Goal: Information Seeking & Learning: Learn about a topic

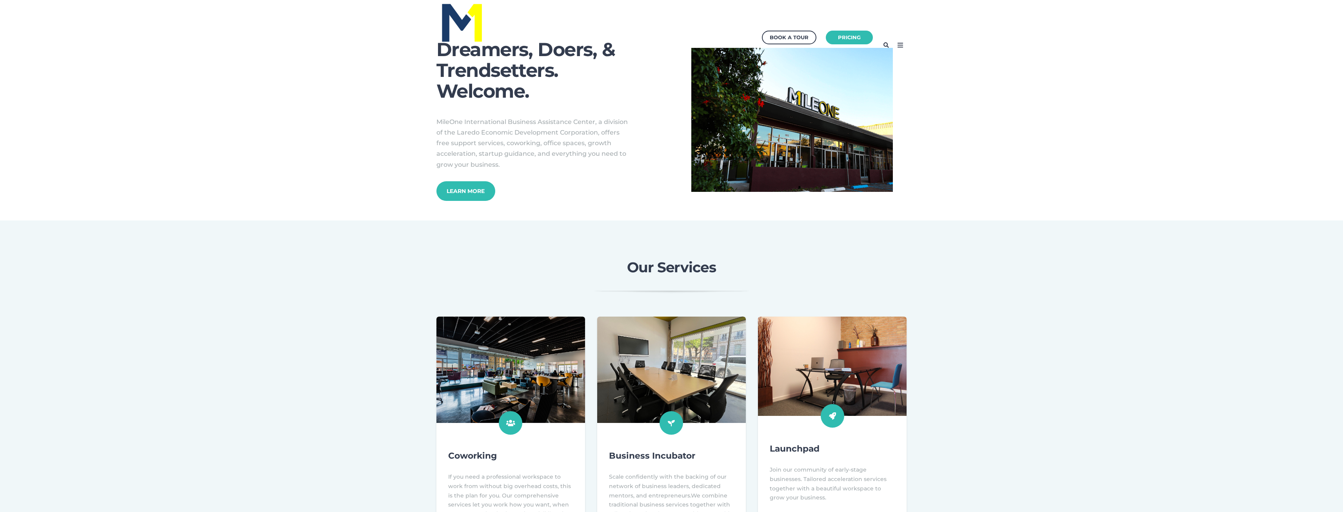
click at [904, 45] on icon at bounding box center [900, 45] width 13 height 13
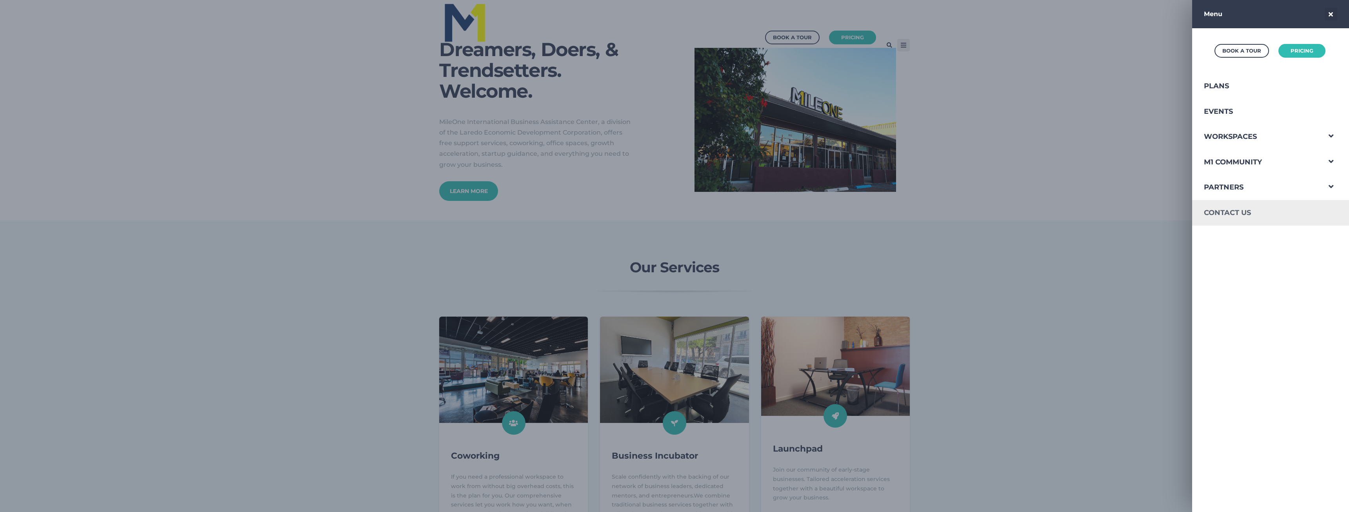
click at [1211, 213] on link "Contact Us" at bounding box center [1256, 212] width 129 height 25
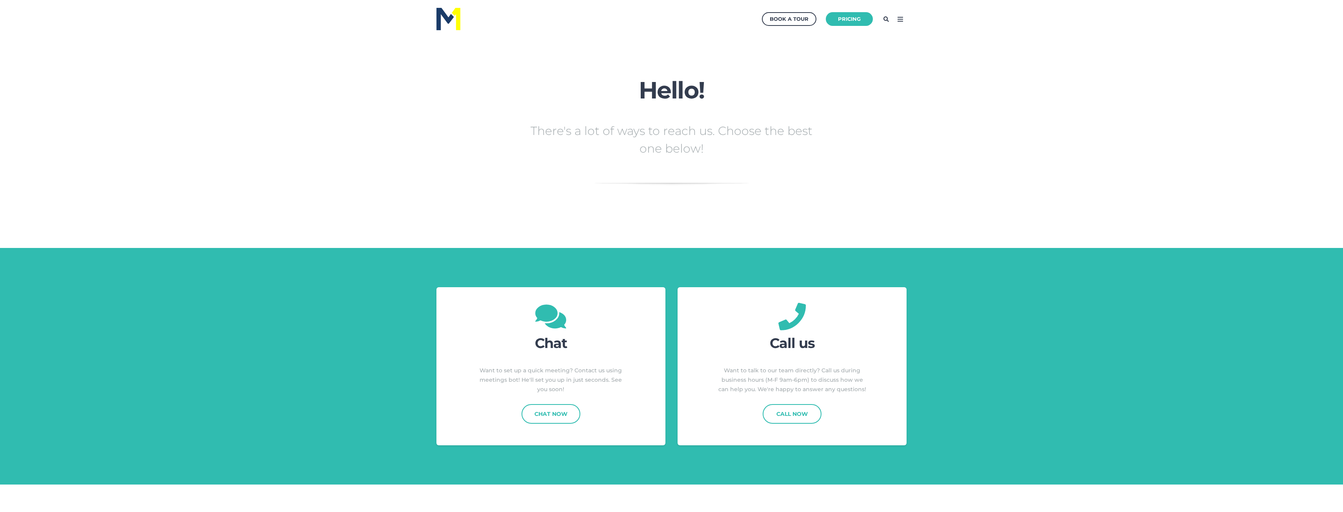
click at [897, 17] on icon at bounding box center [900, 19] width 13 height 13
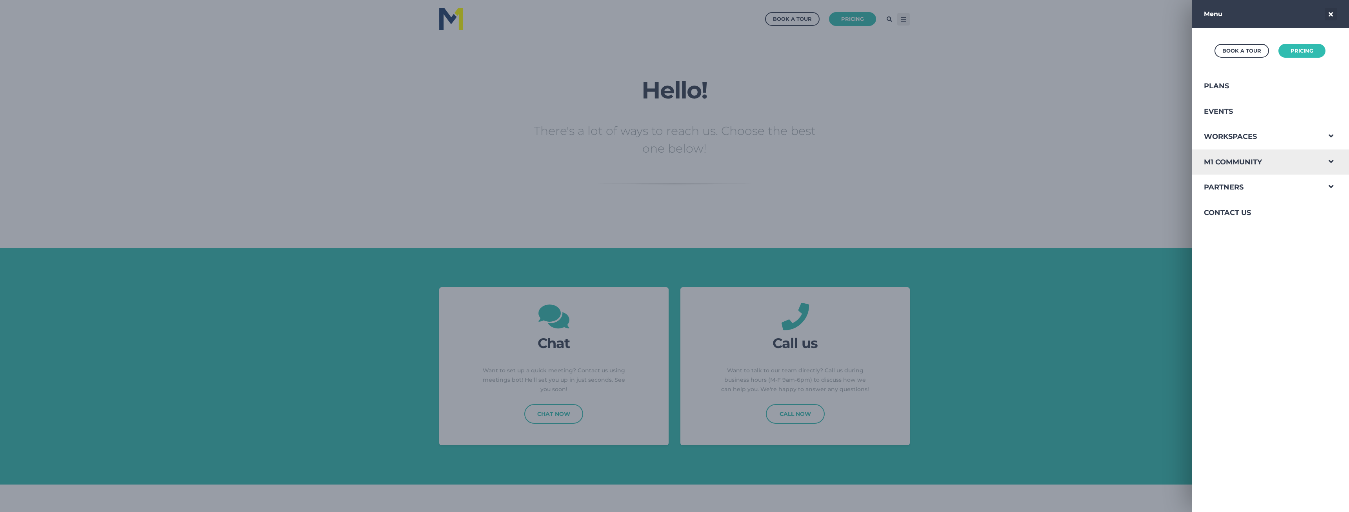
click at [1322, 164] on span "Navigation Menu" at bounding box center [1330, 159] width 20 height 20
click at [1323, 163] on span "Navigation Menu" at bounding box center [1330, 159] width 20 height 20
click at [1324, 183] on span "Navigation Menu" at bounding box center [1330, 184] width 20 height 20
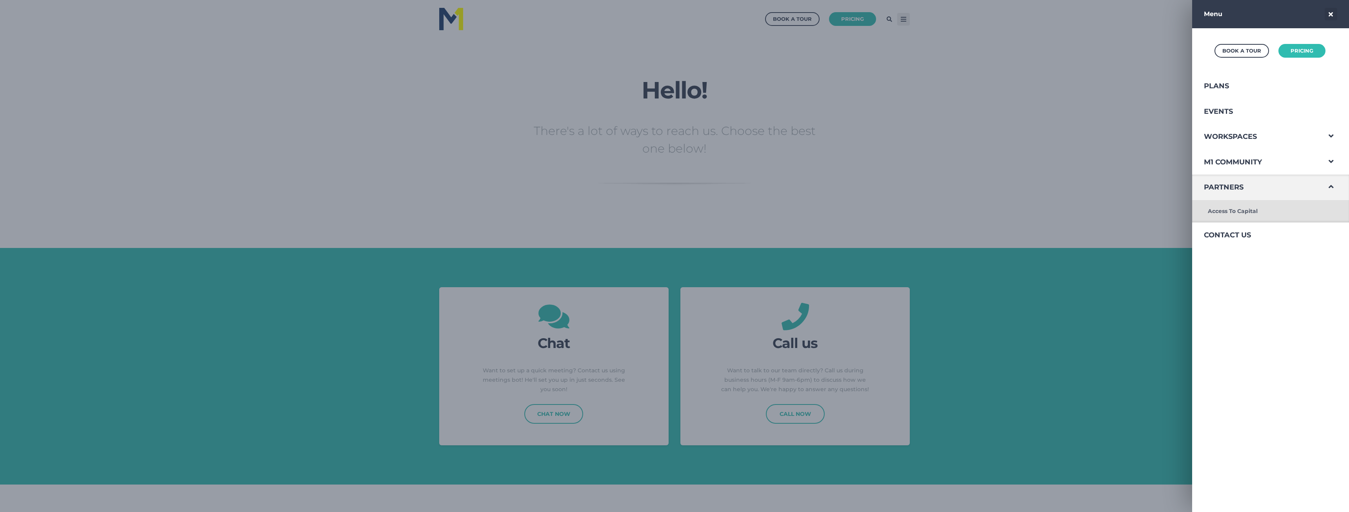
click at [1240, 214] on link "Access To Capital" at bounding box center [1256, 211] width 129 height 22
